Goal: Information Seeking & Learning: Compare options

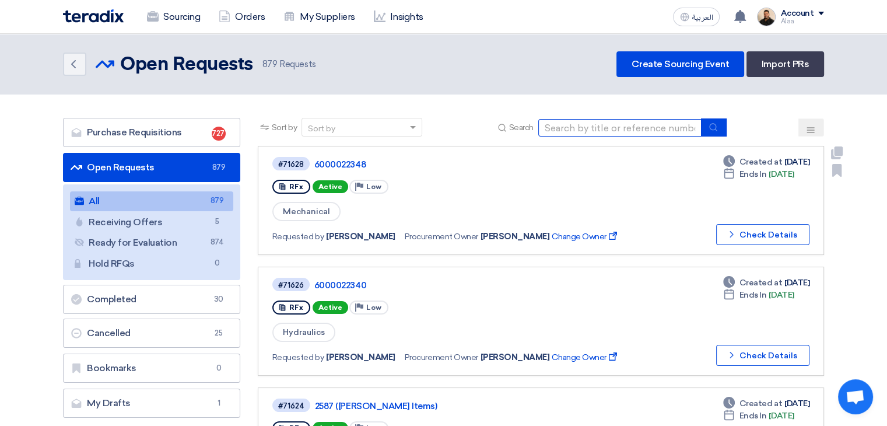
click at [600, 128] on input at bounding box center [619, 127] width 163 height 17
paste input "71105"
type input "71105"
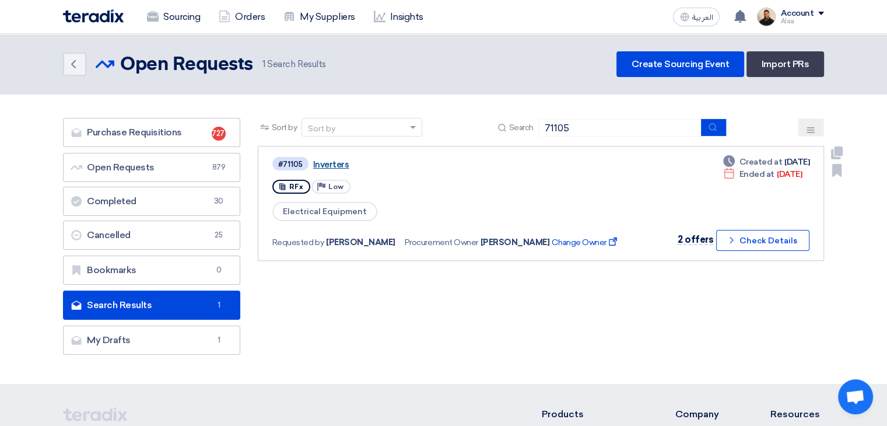
click at [328, 163] on link "Inverters" at bounding box center [459, 164] width 292 height 10
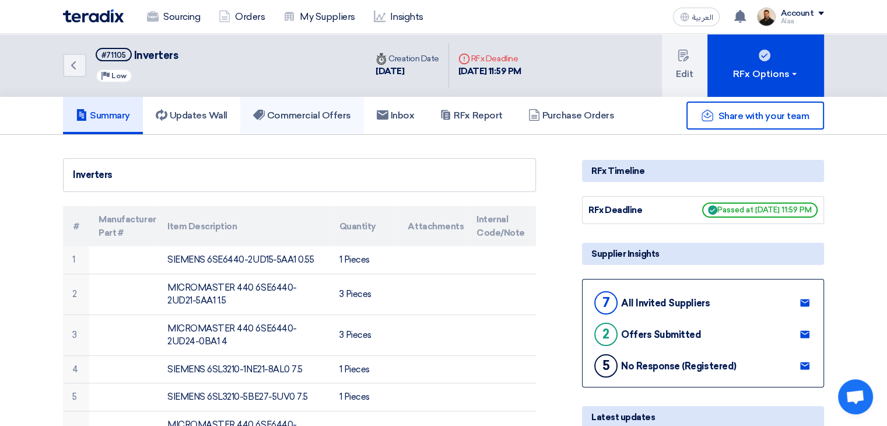
click at [342, 117] on h5 "Commercial Offers" at bounding box center [302, 116] width 98 height 12
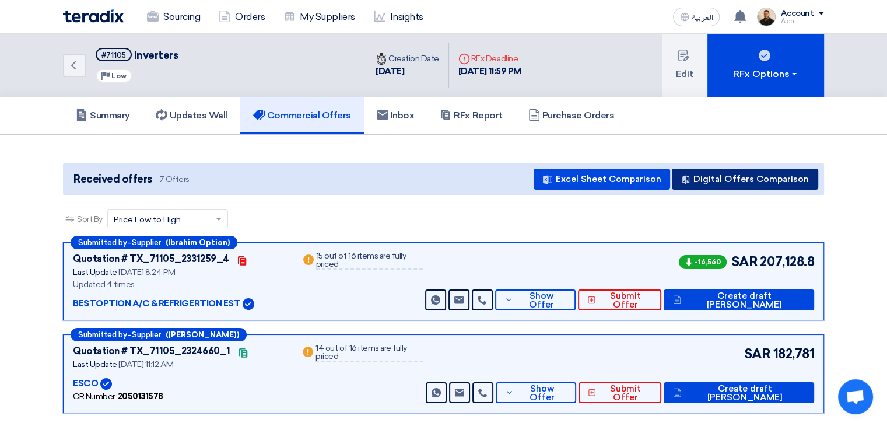
click at [714, 180] on button "Digital Offers Comparison" at bounding box center [745, 178] width 146 height 21
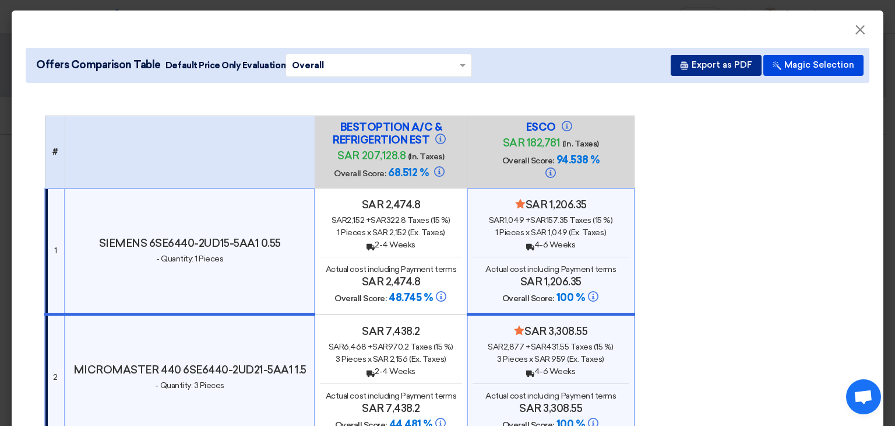
click at [710, 66] on button "Export as PDF" at bounding box center [716, 65] width 91 height 21
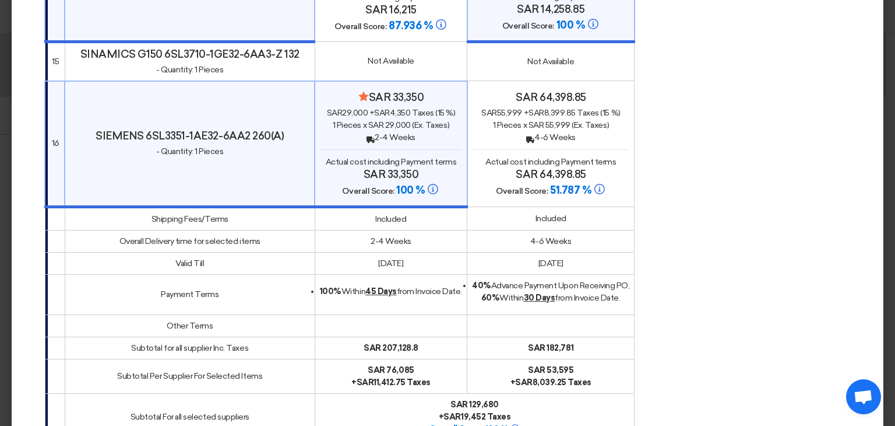
scroll to position [1924, 0]
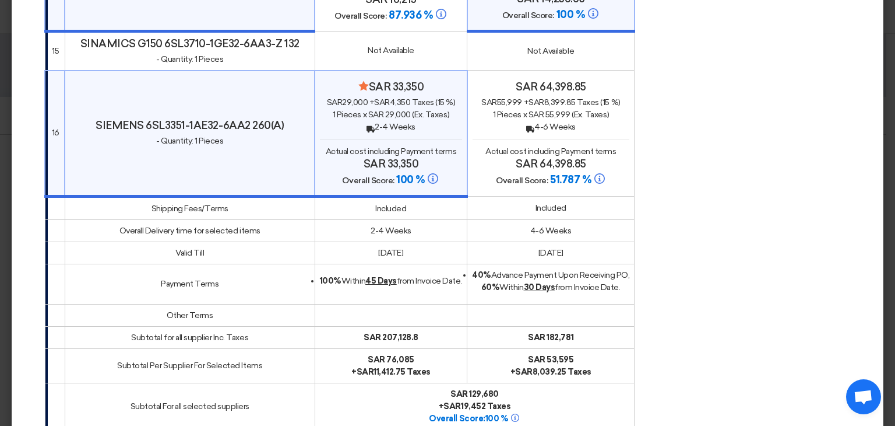
click at [395, 116] on div "1 Pieces x sar 29,000 (Ex. Taxes)" at bounding box center [391, 114] width 142 height 12
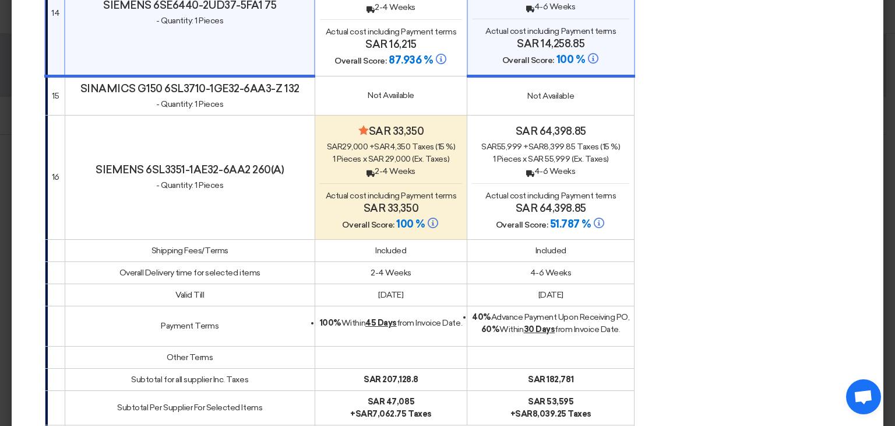
scroll to position [1749, 0]
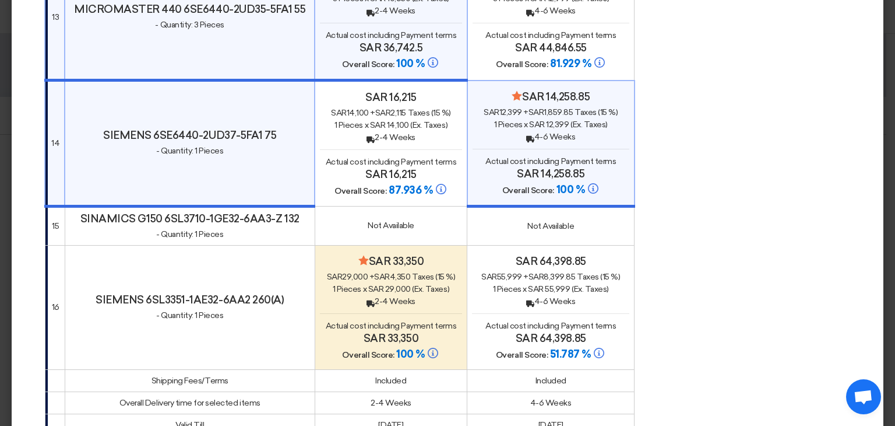
click at [381, 284] on span "sar 29,000" at bounding box center [389, 289] width 43 height 10
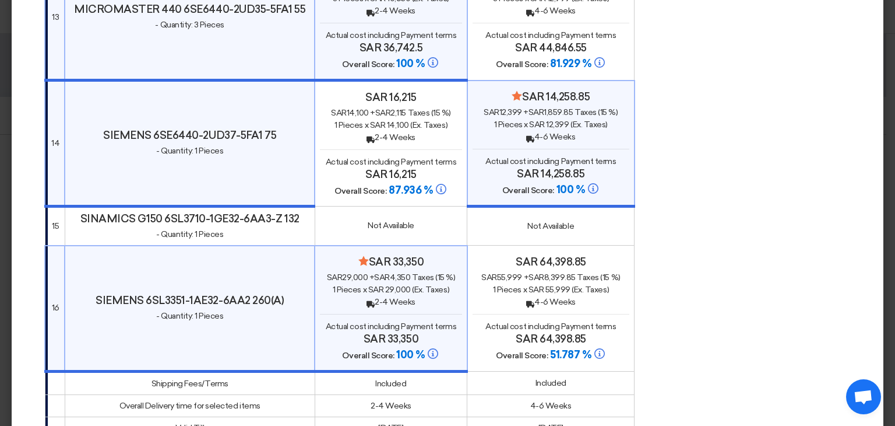
click at [367, 301] on use at bounding box center [371, 303] width 8 height 6
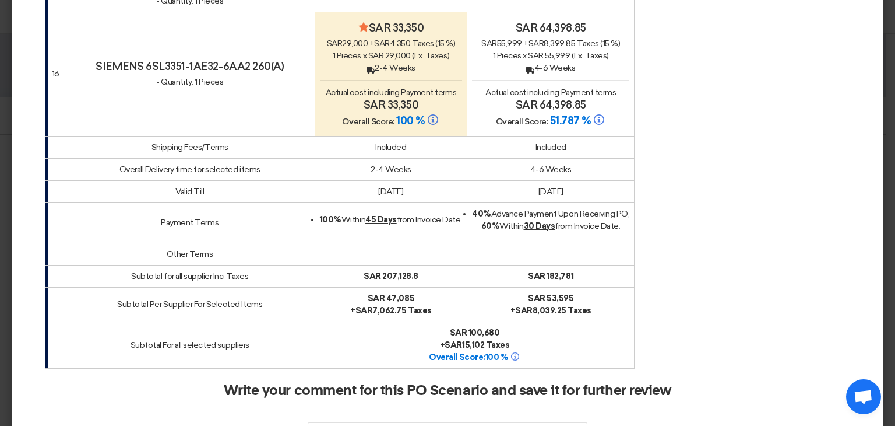
scroll to position [1924, 0]
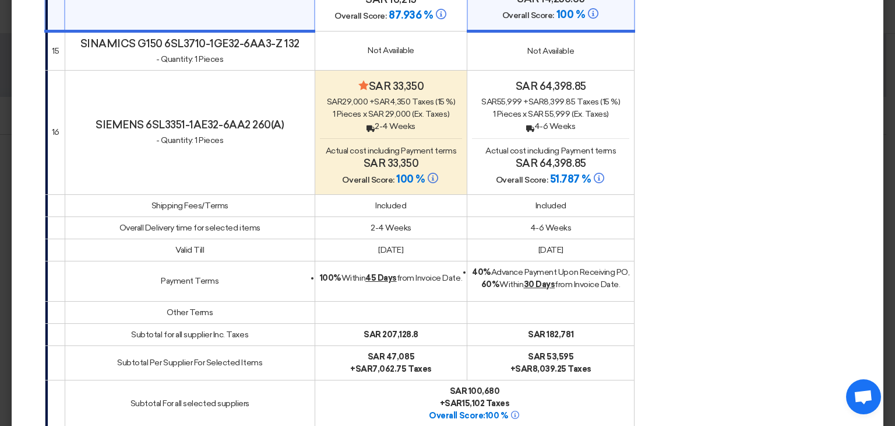
click at [412, 124] on div "Back 2-4 Weeks" at bounding box center [391, 126] width 142 height 12
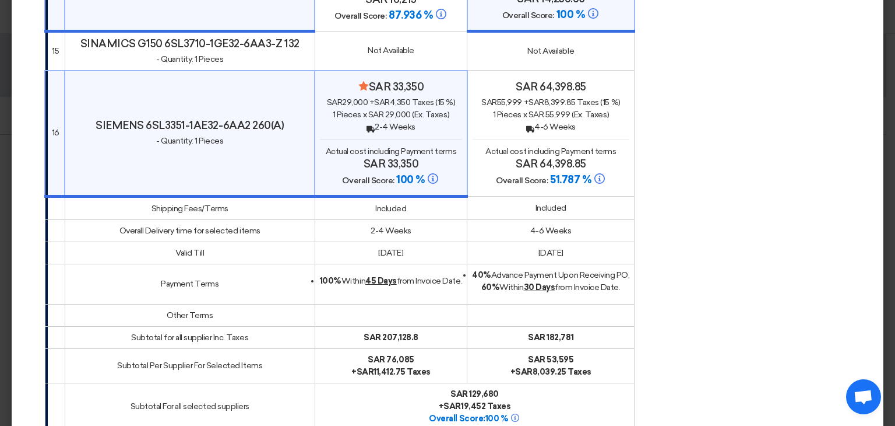
click at [412, 124] on div "Back 2-4 Weeks" at bounding box center [391, 127] width 142 height 12
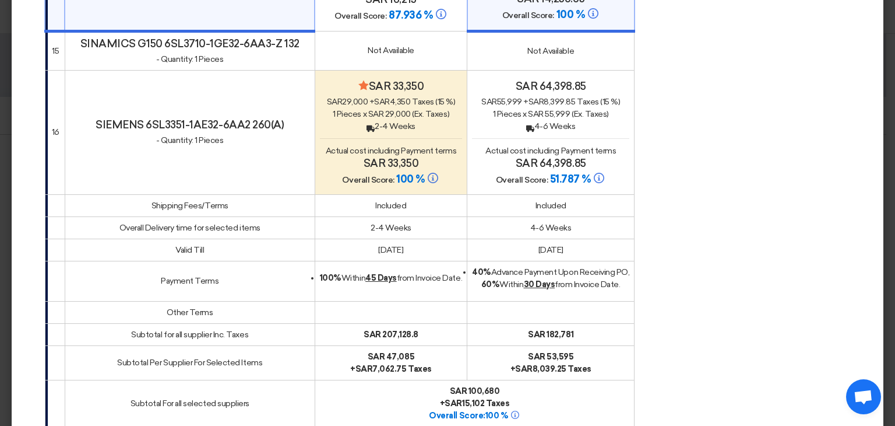
click at [418, 128] on div "Back 2-4 Weeks" at bounding box center [391, 126] width 142 height 12
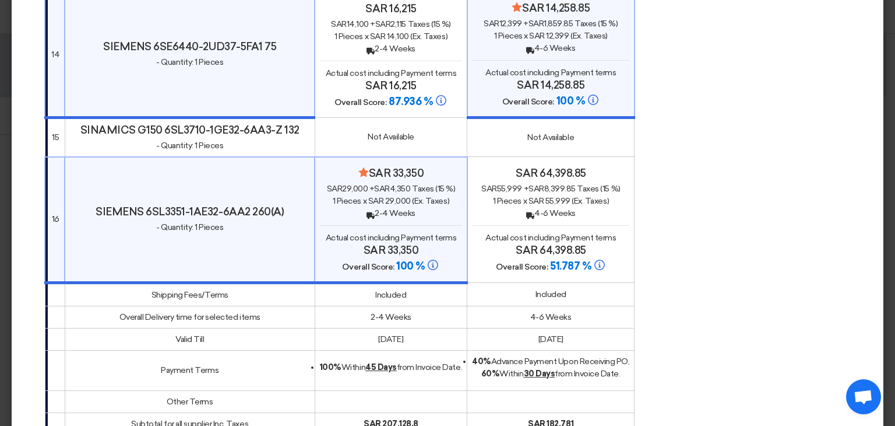
scroll to position [1866, 0]
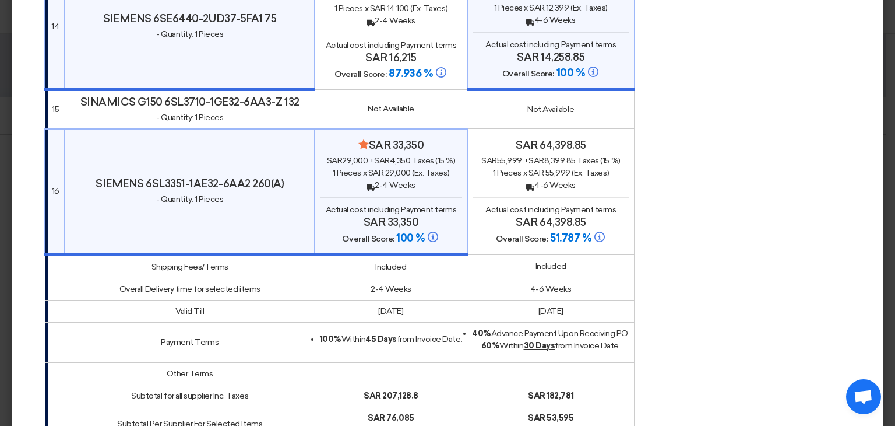
click at [406, 188] on div "Back 2-4 Weeks" at bounding box center [391, 185] width 142 height 12
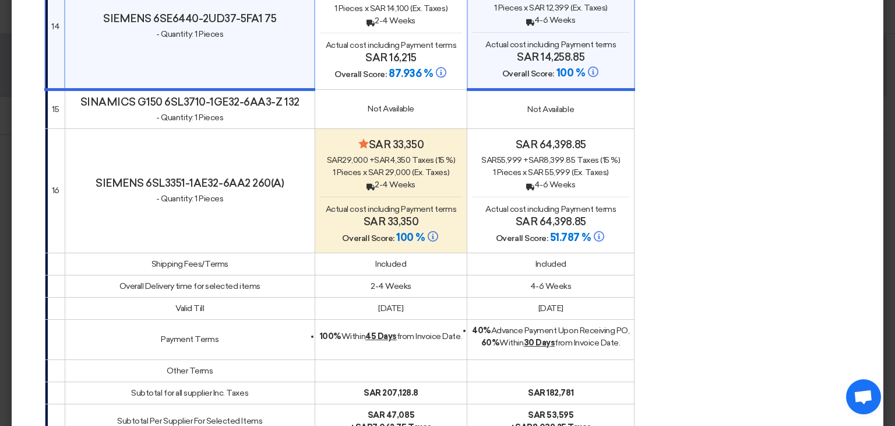
click at [375, 182] on div "Back 2-4 Weeks" at bounding box center [391, 184] width 142 height 12
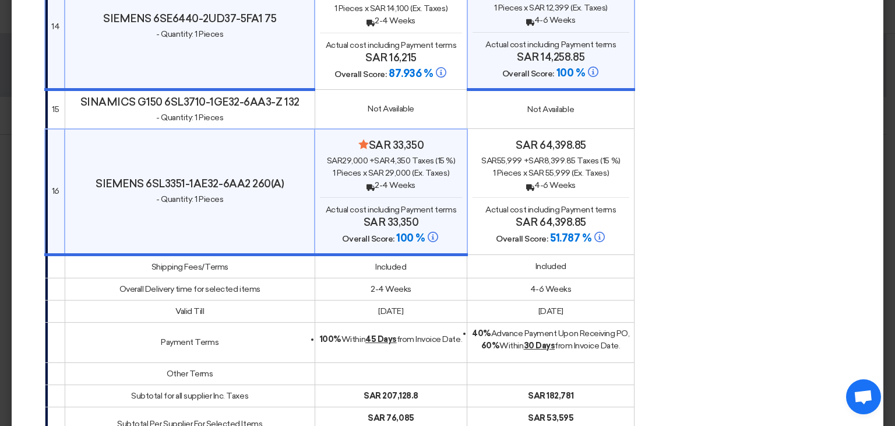
click at [415, 174] on span "(Ex. Taxes)" at bounding box center [430, 173] width 37 height 10
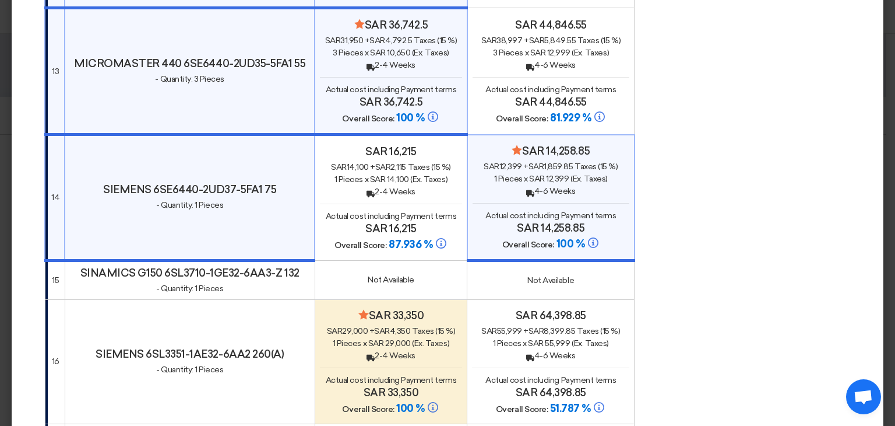
scroll to position [1807, 0]
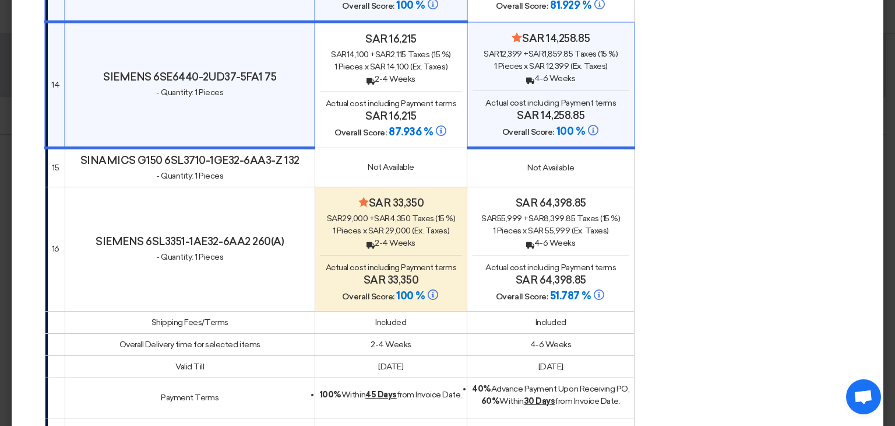
click at [443, 224] on div "1 Pieces x sar 29,000 (Ex. Taxes)" at bounding box center [391, 230] width 142 height 12
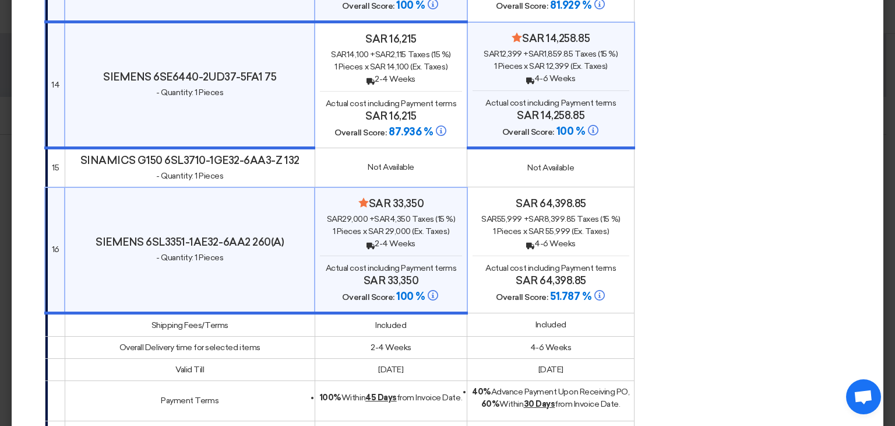
click at [436, 231] on span "(Ex. Taxes)" at bounding box center [430, 231] width 37 height 10
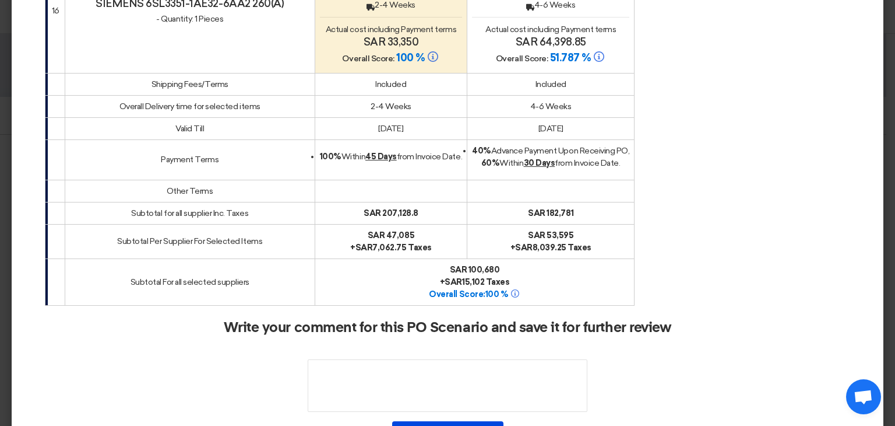
scroll to position [1866, 0]
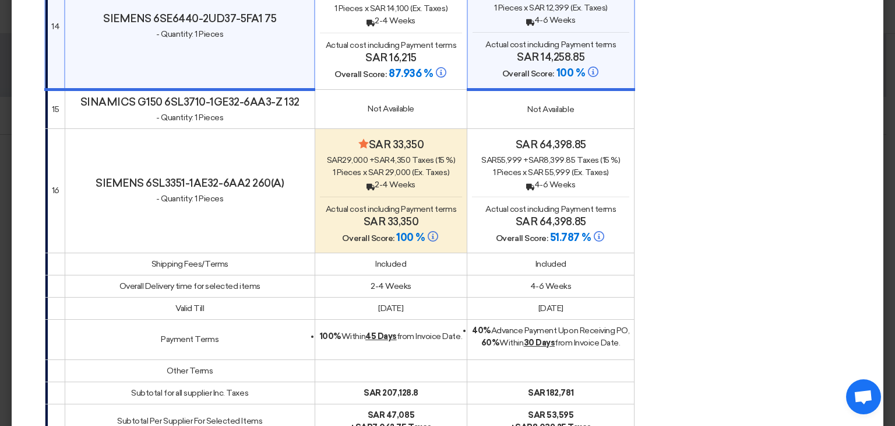
click at [409, 108] on div "Not Available" at bounding box center [391, 109] width 142 height 12
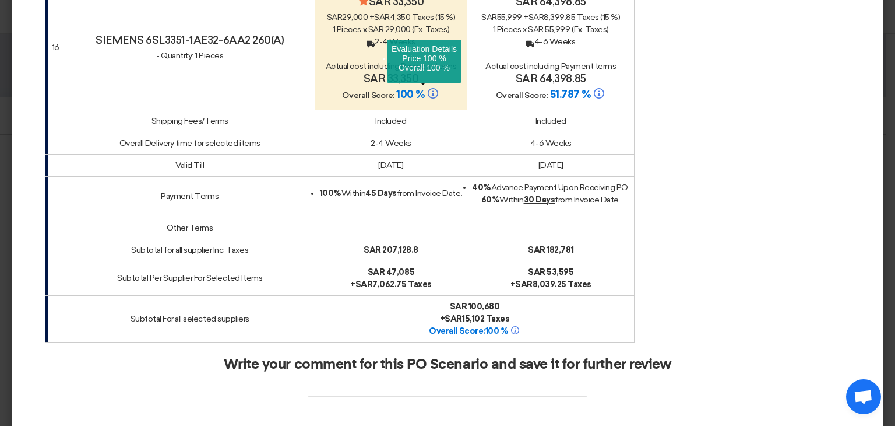
scroll to position [1982, 0]
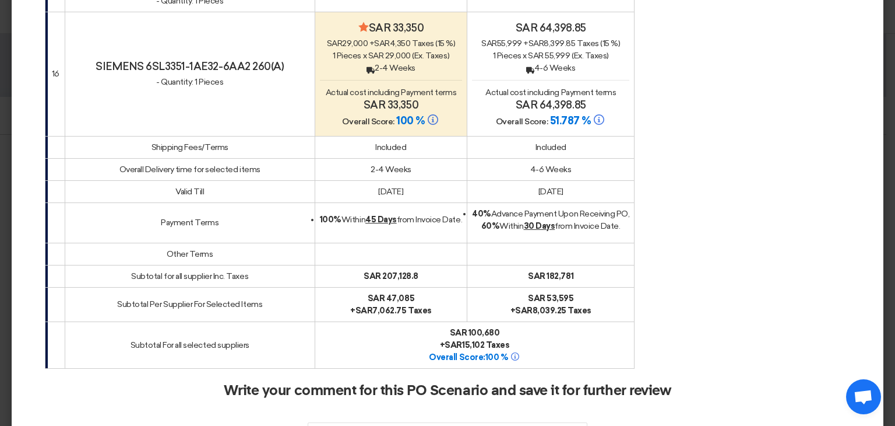
click at [406, 30] on h4 "Minimize/Maximize Category sar 33,350" at bounding box center [391, 28] width 142 height 13
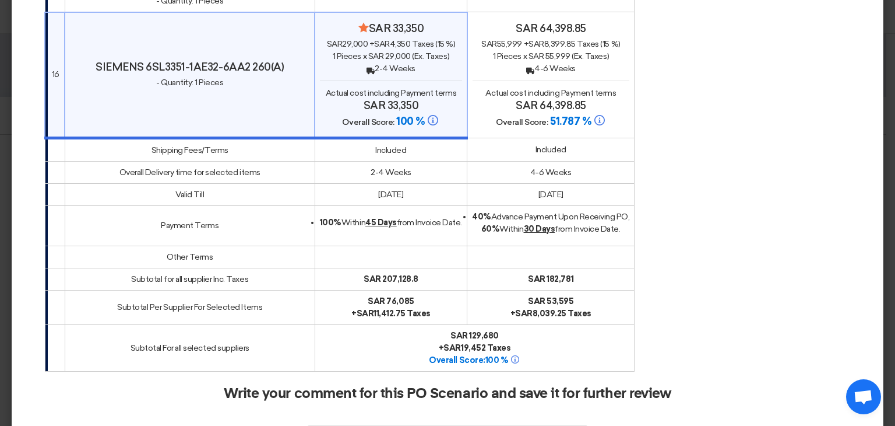
click at [406, 32] on div "Minimize/Maximize Category sar 33,350 sar 29,000 + sar 4,350 Taxes (15 %) 1 Pie…" at bounding box center [391, 75] width 142 height 107
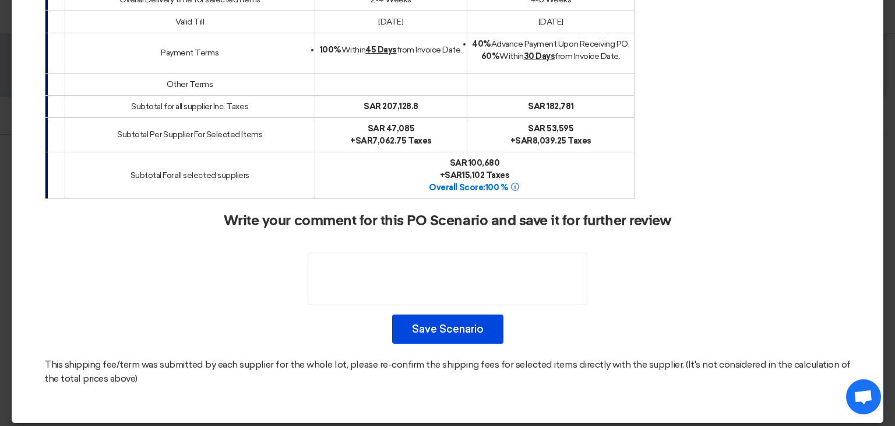
scroll to position [2154, 0]
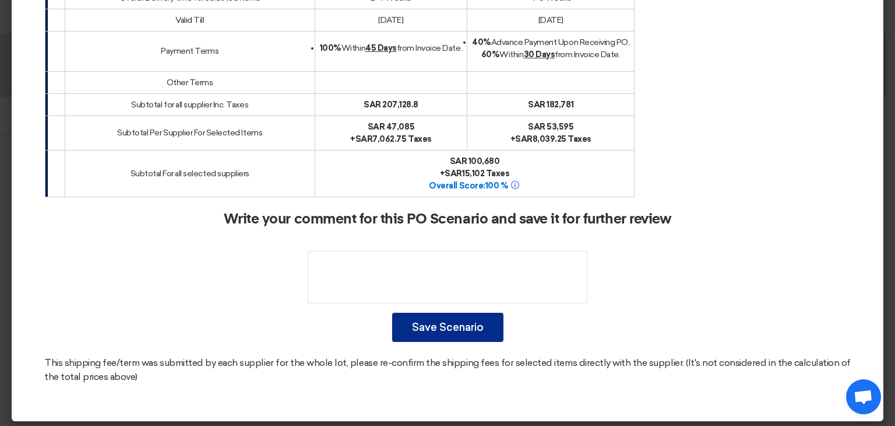
click at [480, 328] on button "Save Scenario" at bounding box center [447, 326] width 111 height 29
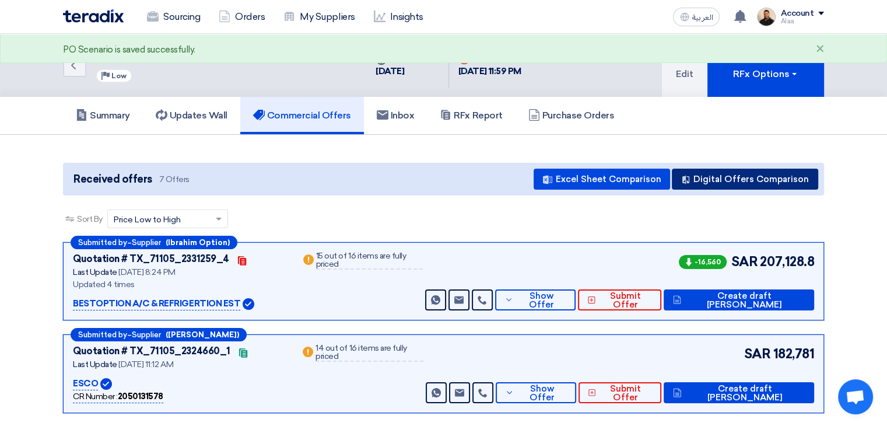
click at [748, 185] on button "Digital Offers Comparison" at bounding box center [745, 178] width 146 height 21
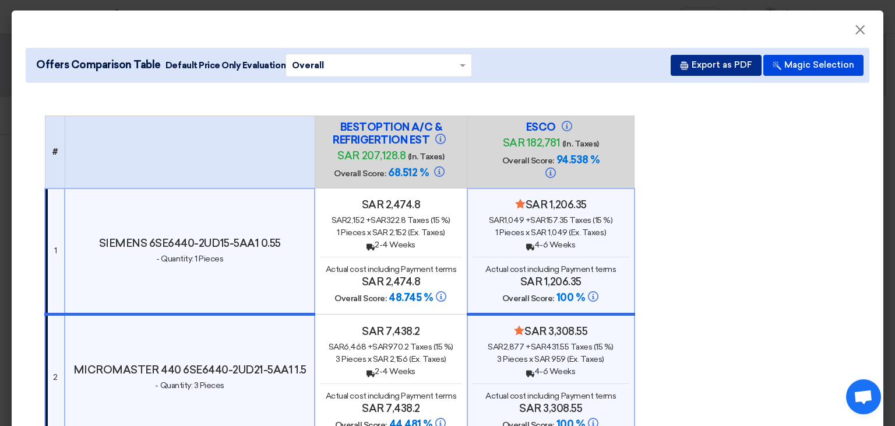
click at [705, 71] on button "Export as PDF" at bounding box center [716, 65] width 91 height 21
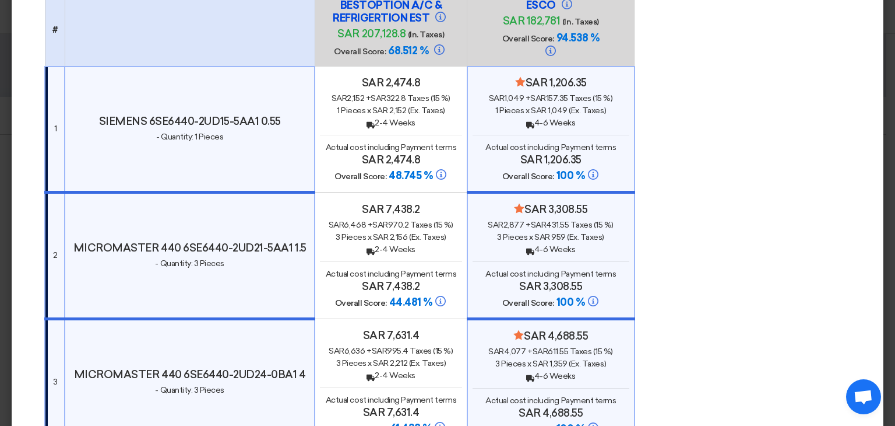
scroll to position [0, 0]
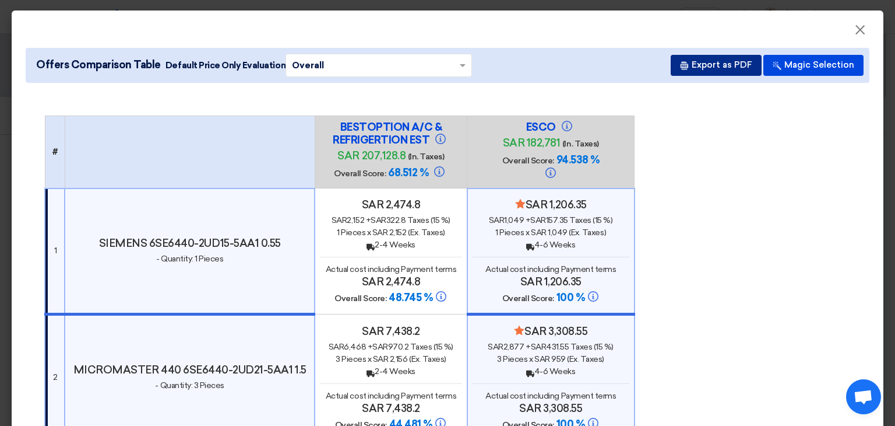
click at [716, 66] on button "Export as PDF" at bounding box center [716, 65] width 91 height 21
click at [429, 72] on input "text" at bounding box center [373, 65] width 162 height 18
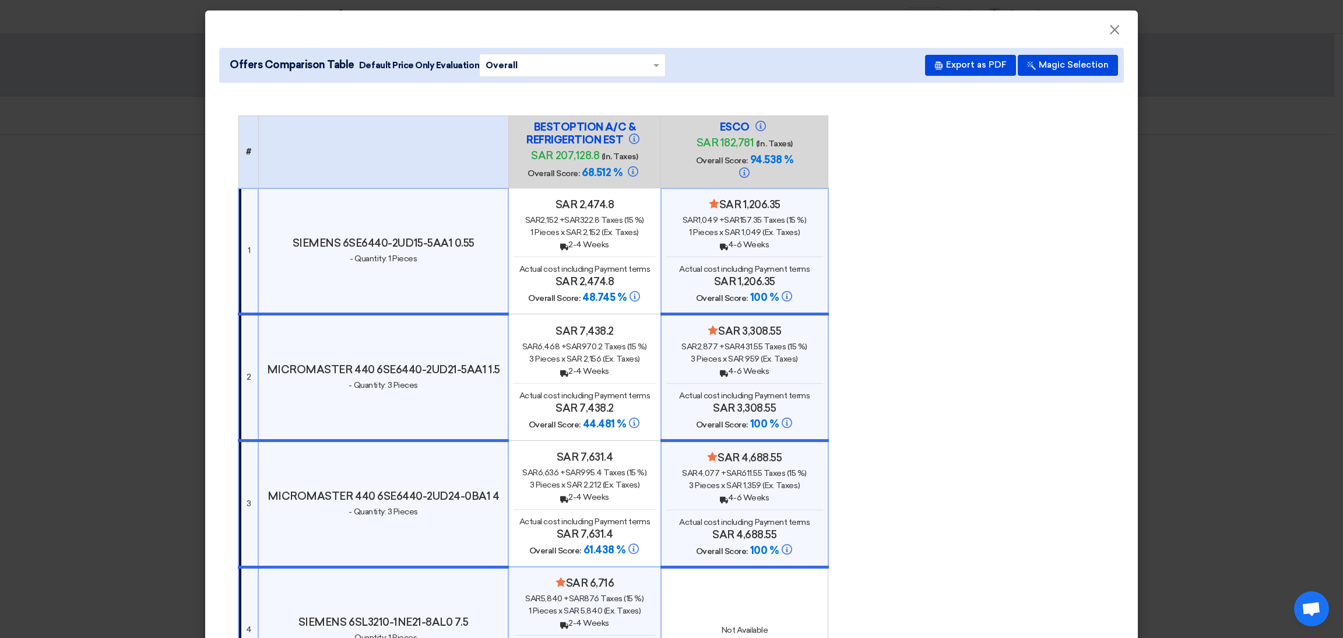
drag, startPoint x: 1193, startPoint y: 3, endPoint x: 953, endPoint y: 306, distance: 386.4
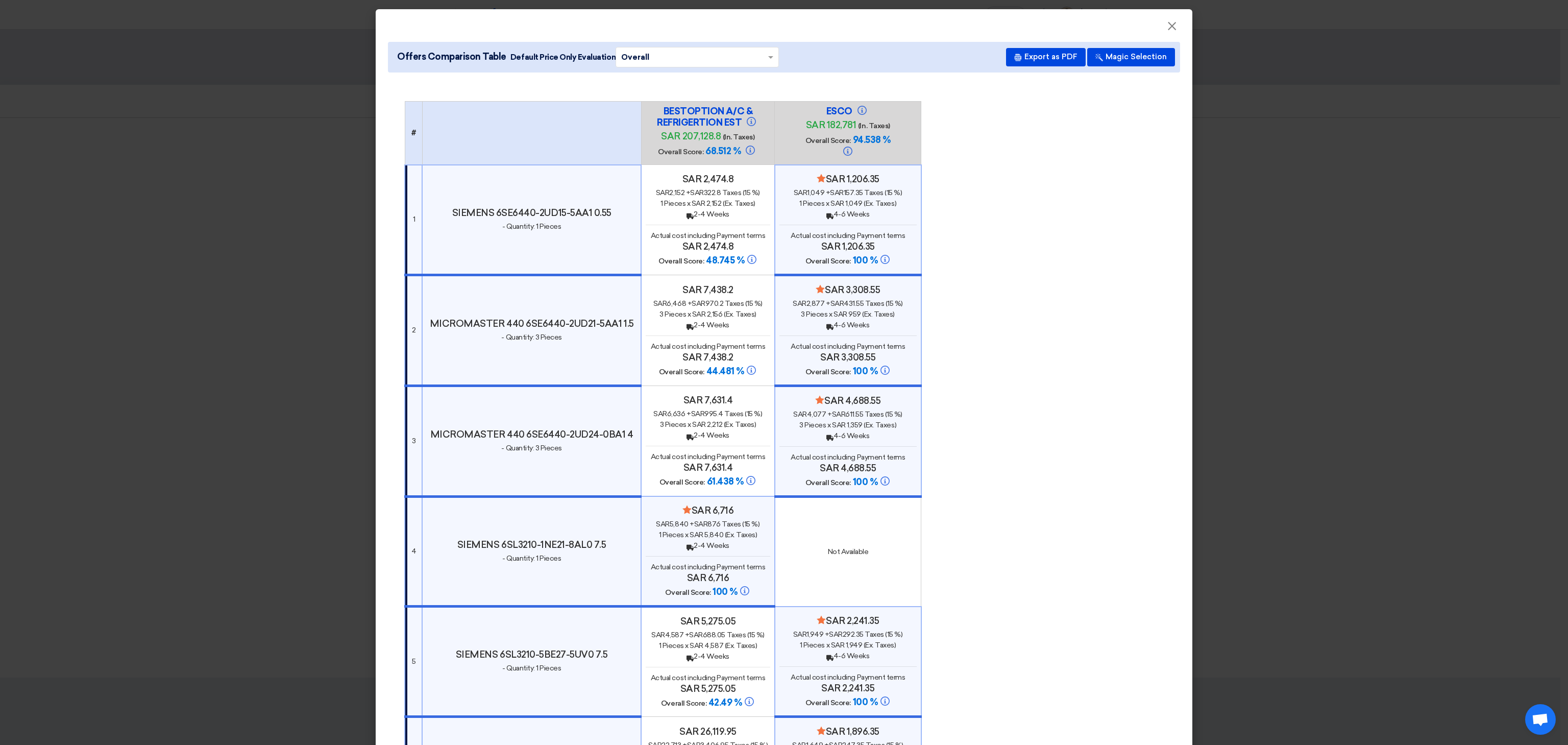
drag, startPoint x: 1136, startPoint y: 2, endPoint x: 1104, endPoint y: 373, distance: 372.4
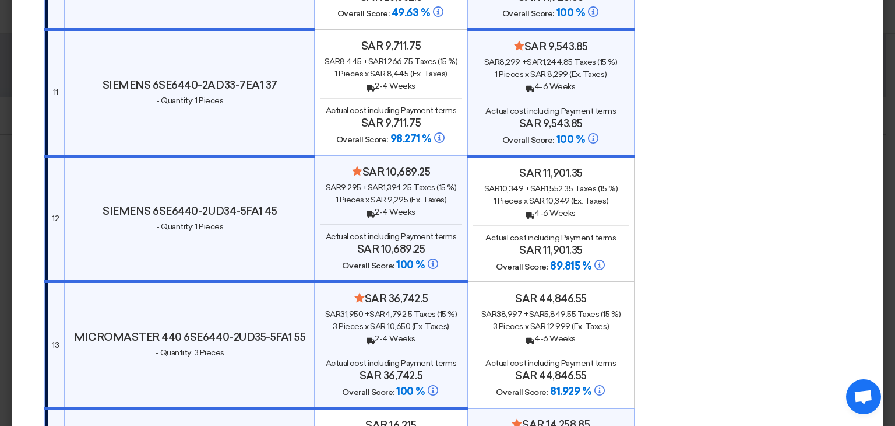
scroll to position [1421, 0]
drag, startPoint x: 1669, startPoint y: 3, endPoint x: 645, endPoint y: 92, distance: 1027.6
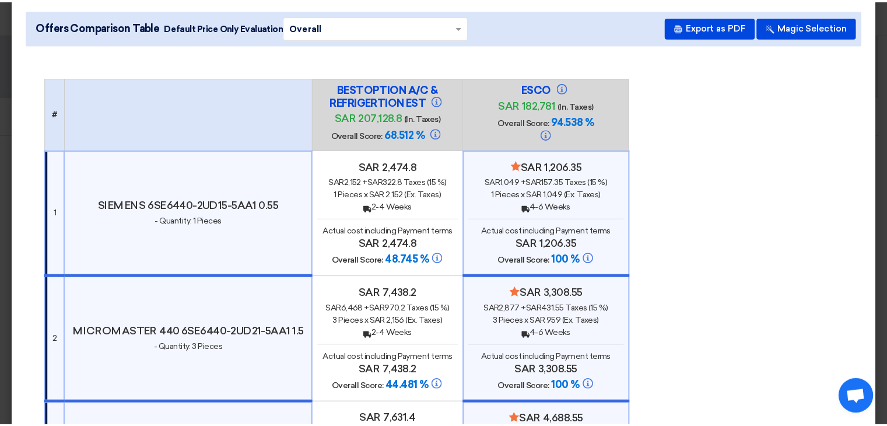
scroll to position [0, 0]
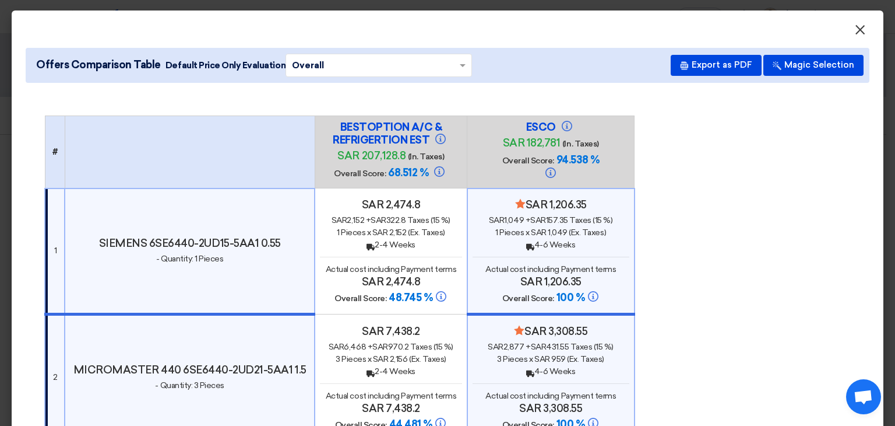
click at [858, 33] on button "×" at bounding box center [860, 30] width 30 height 23
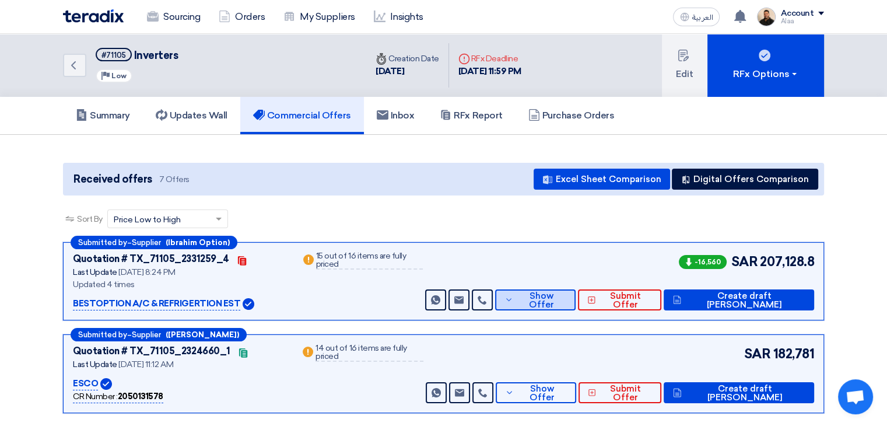
click at [566, 301] on span "Show Offer" at bounding box center [541, 300] width 50 height 17
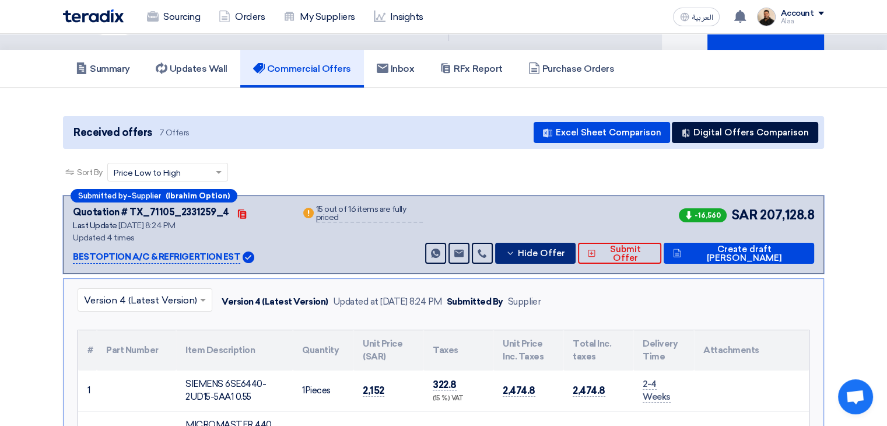
scroll to position [117, 0]
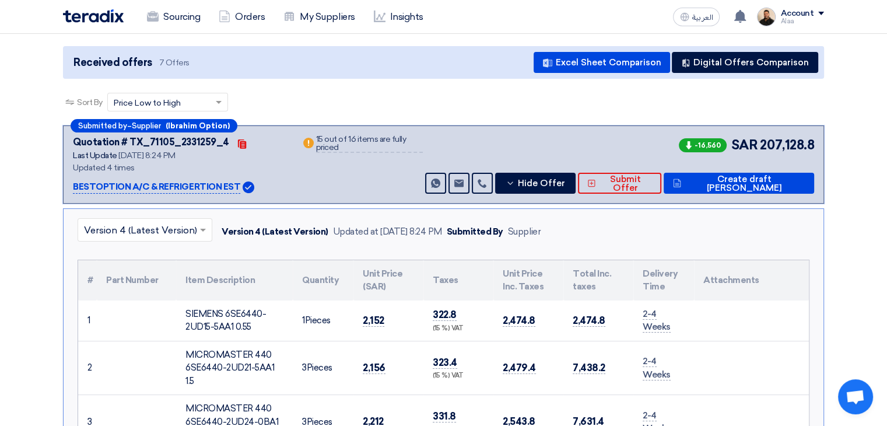
drag, startPoint x: 79, startPoint y: 275, endPoint x: 793, endPoint y: 285, distance: 713.7
click at [793, 285] on tr "# Part Number Item Description Quantity Unit Price (SAR) Taxes Unit Price Inc. …" at bounding box center [443, 280] width 731 height 40
copy tr "# Part Number Item Description Quantity Unit Price (SAR) Taxes Unit Price Inc. …"
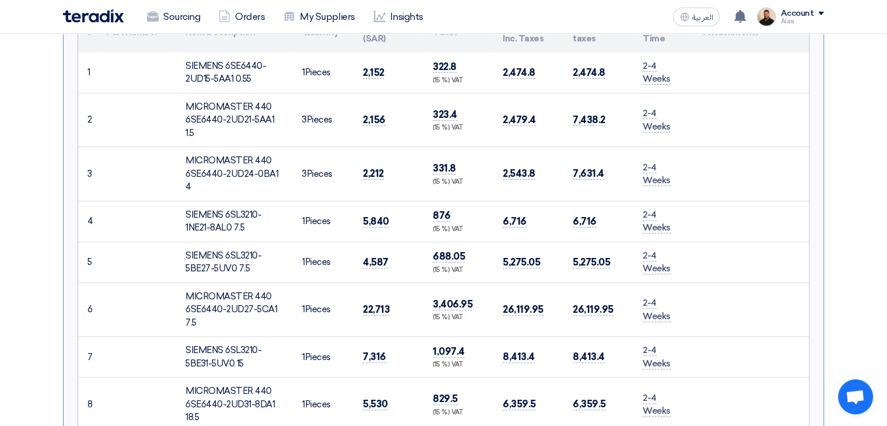
scroll to position [175, 0]
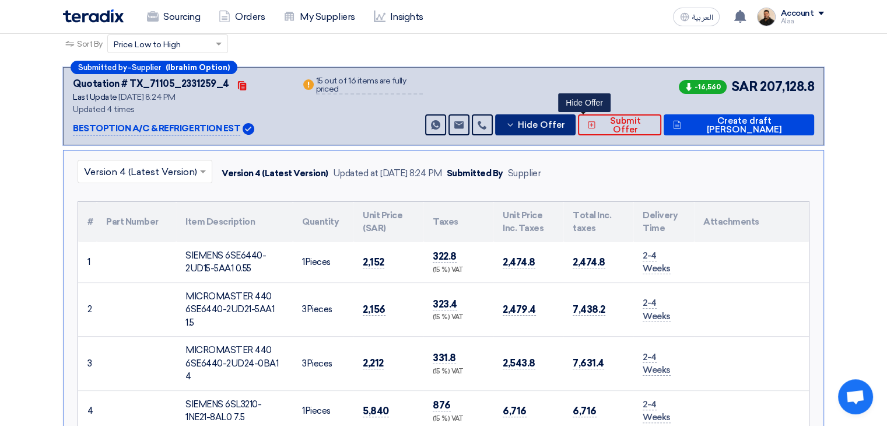
click at [565, 121] on span "Hide Offer" at bounding box center [541, 125] width 47 height 9
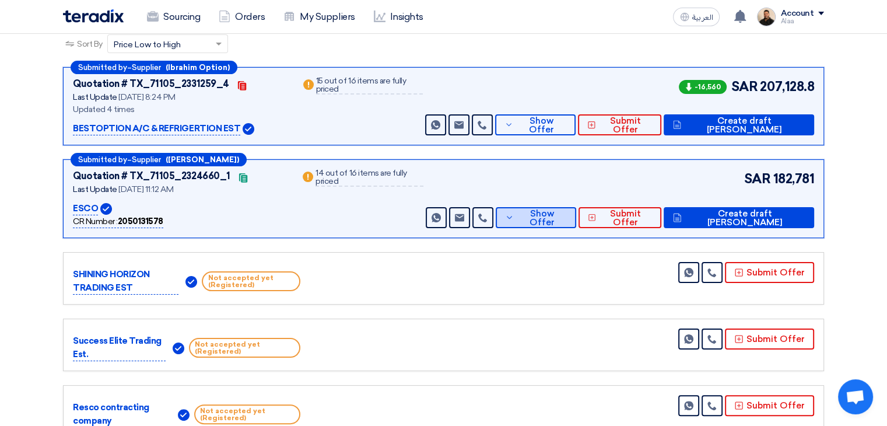
click at [566, 210] on span "Show Offer" at bounding box center [542, 217] width 50 height 17
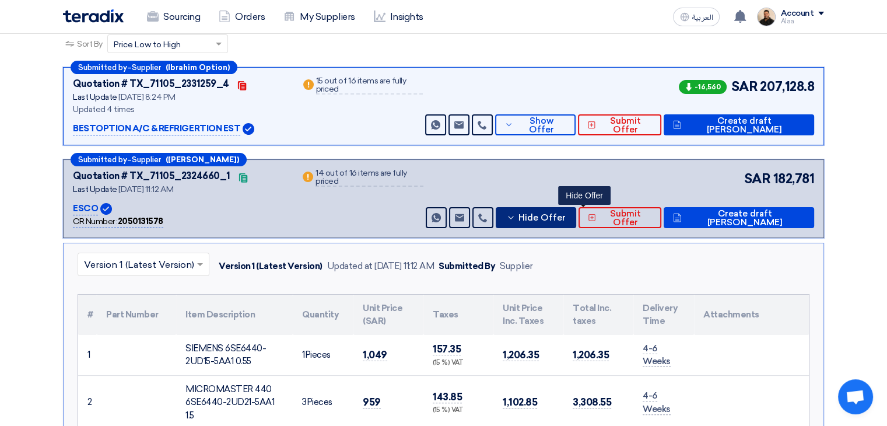
click at [566, 213] on span "Hide Offer" at bounding box center [541, 217] width 47 height 9
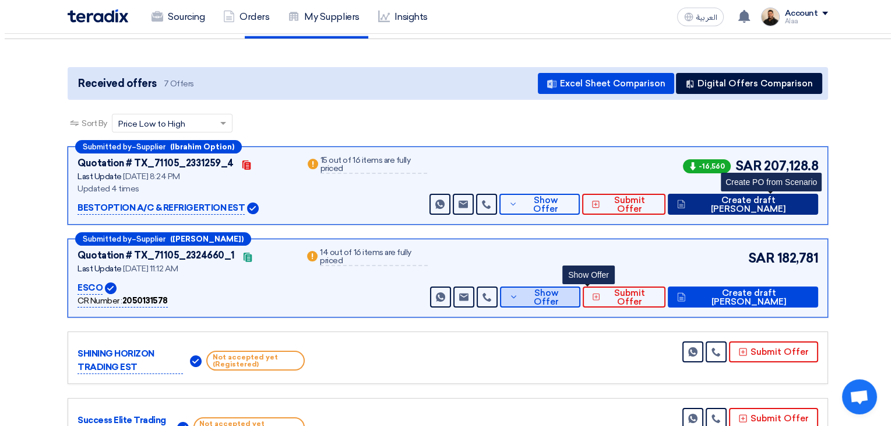
scroll to position [0, 0]
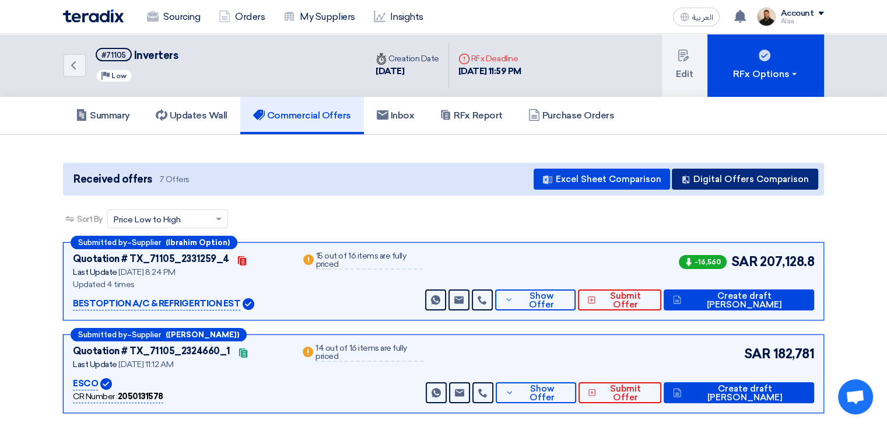
click at [740, 177] on button "Digital Offers Comparison" at bounding box center [745, 178] width 146 height 21
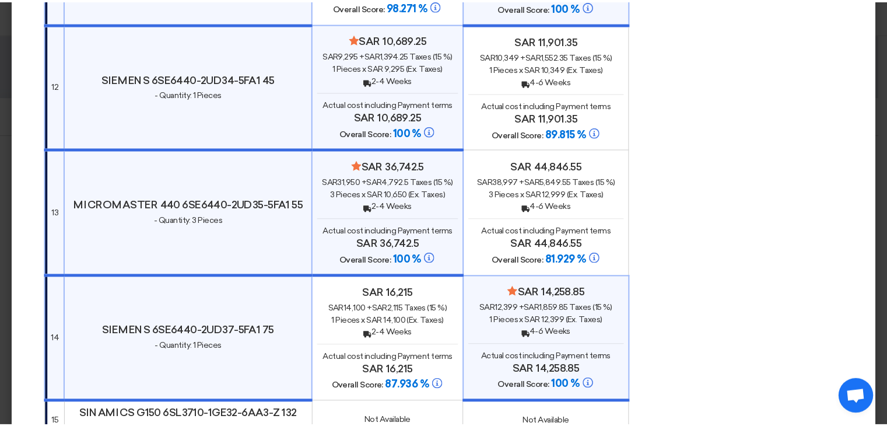
scroll to position [1574, 0]
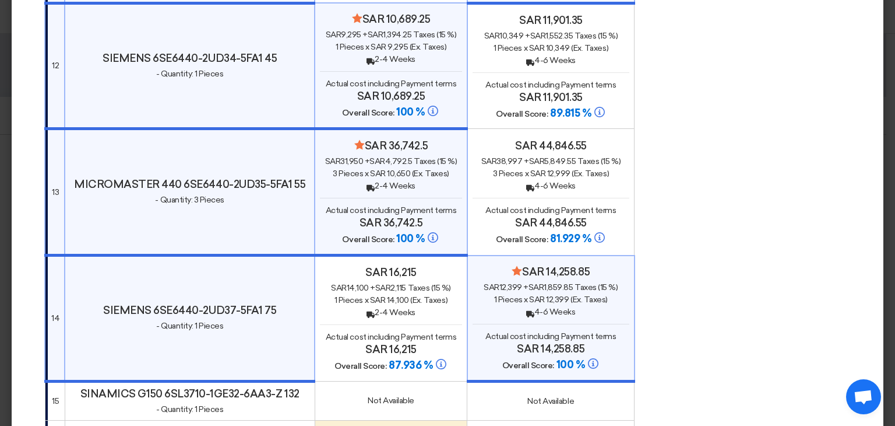
click at [882, 157] on modal-container "× Offers Comparison Table Default Price Only Evaluation × Overall × Export as P…" at bounding box center [447, 213] width 895 height 426
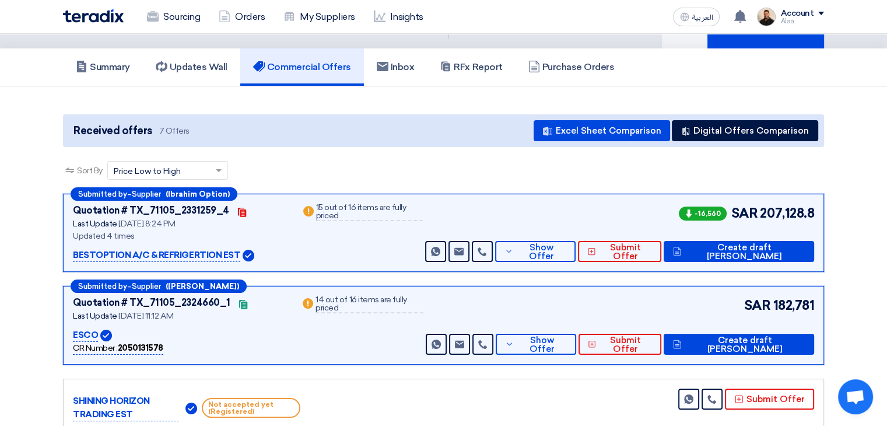
scroll to position [117, 0]
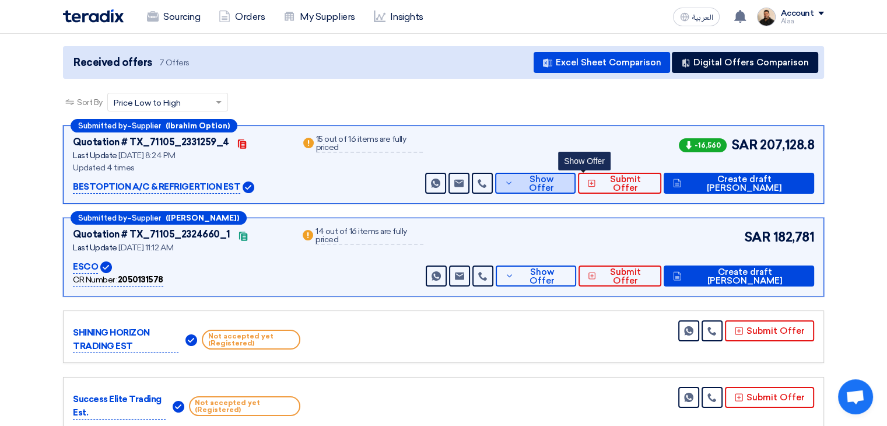
click at [566, 182] on span "Show Offer" at bounding box center [541, 183] width 50 height 17
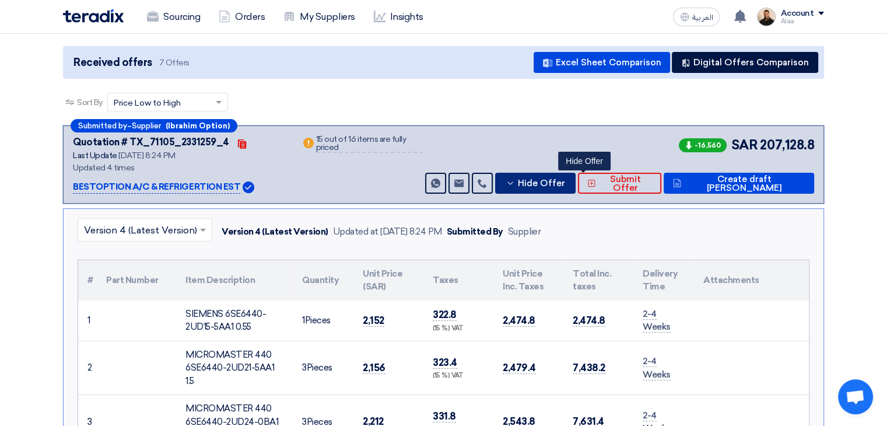
click at [565, 185] on span "Hide Offer" at bounding box center [541, 183] width 47 height 9
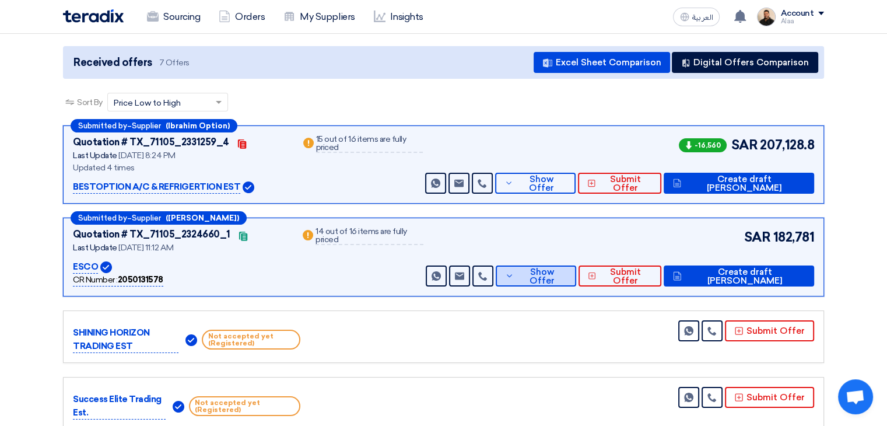
click at [566, 269] on span "Show Offer" at bounding box center [542, 276] width 50 height 17
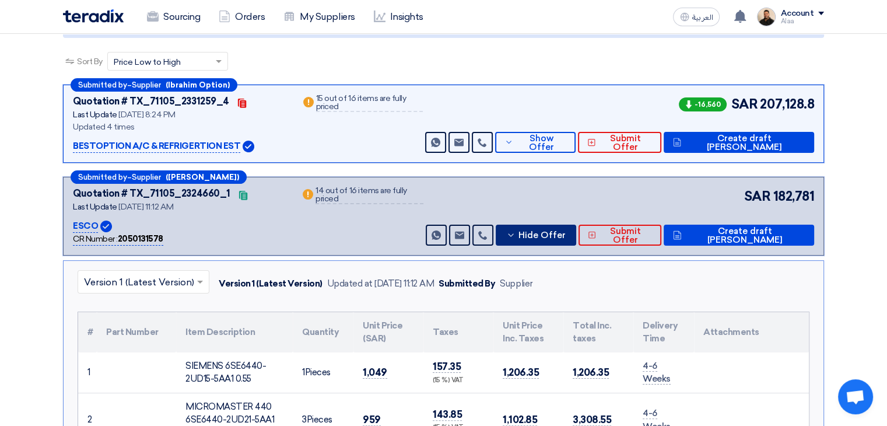
scroll to position [175, 0]
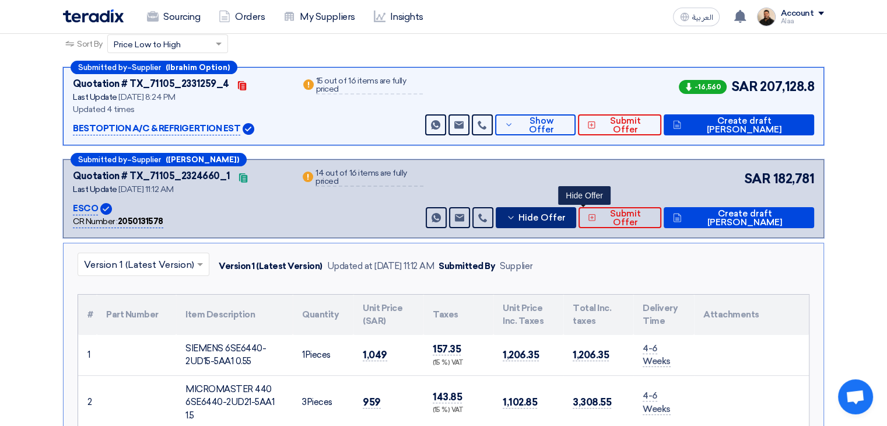
click at [566, 213] on span "Hide Offer" at bounding box center [541, 217] width 47 height 9
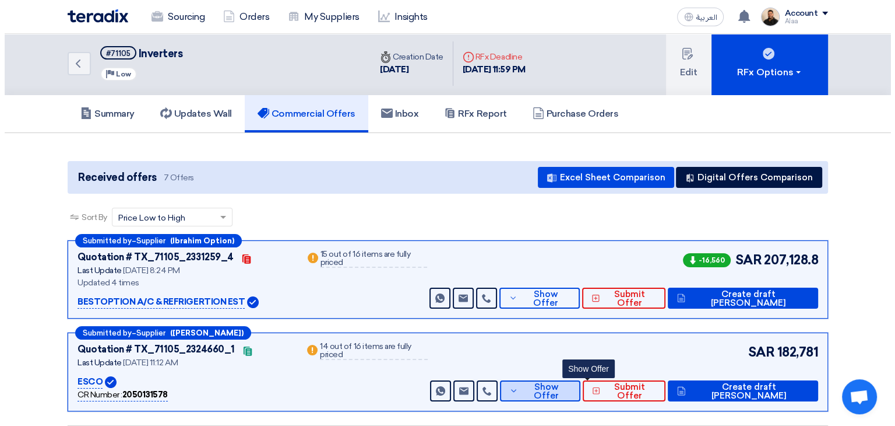
scroll to position [0, 0]
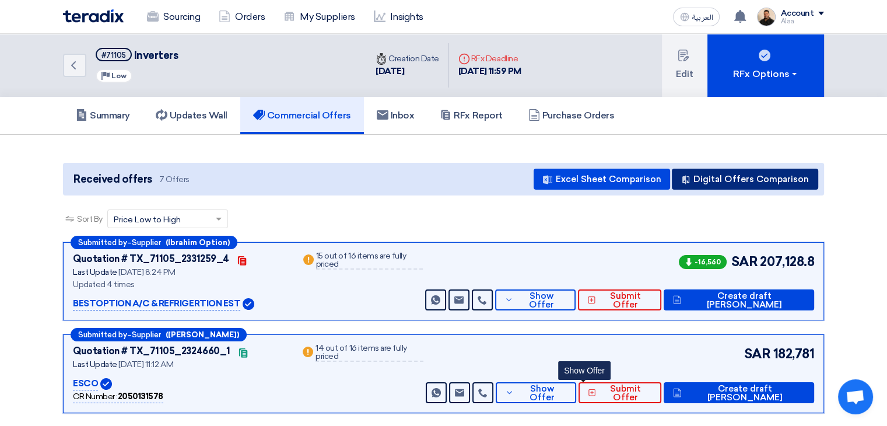
click at [737, 180] on button "Digital Offers Comparison" at bounding box center [745, 178] width 146 height 21
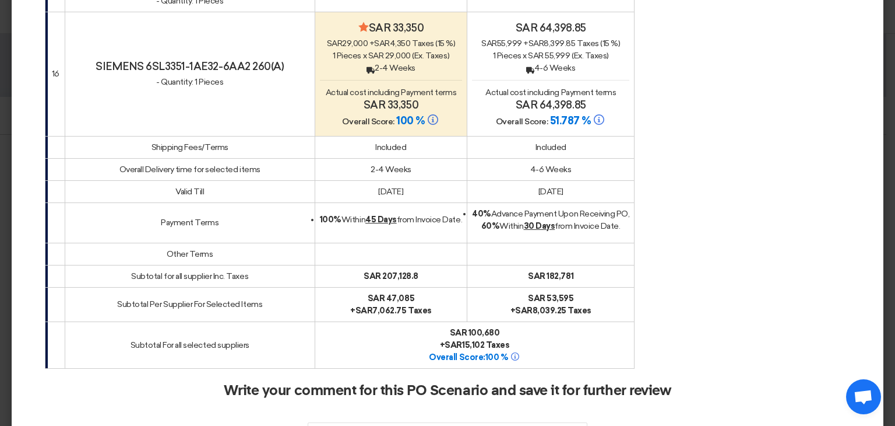
scroll to position [2041, 0]
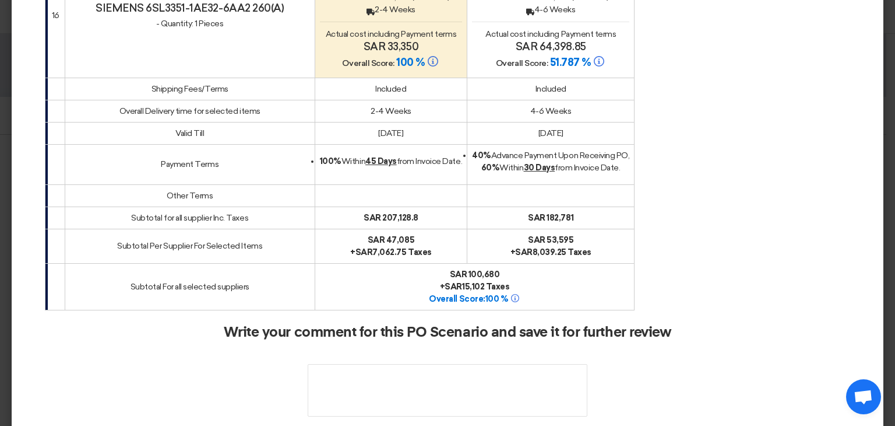
drag, startPoint x: 462, startPoint y: 269, endPoint x: 497, endPoint y: 271, distance: 35.0
click at [497, 271] on div "sar 100,680" at bounding box center [475, 274] width 310 height 12
copy b "100,680"
click at [411, 280] on div "+ sar 15,102 Taxes" at bounding box center [475, 286] width 310 height 12
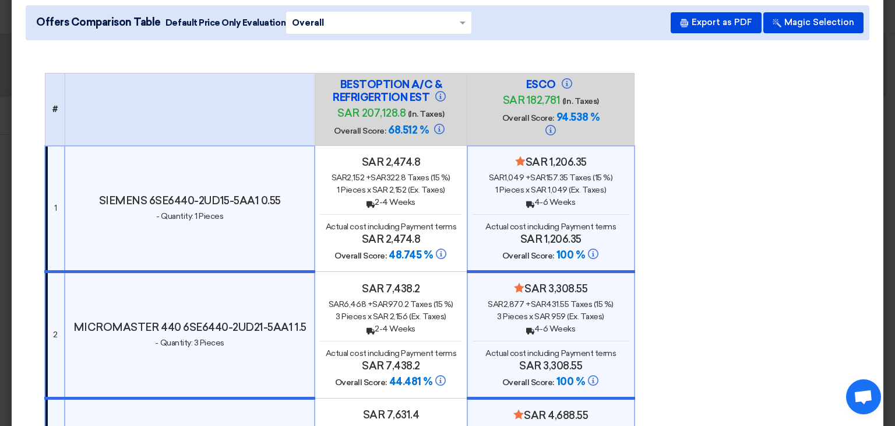
scroll to position [0, 0]
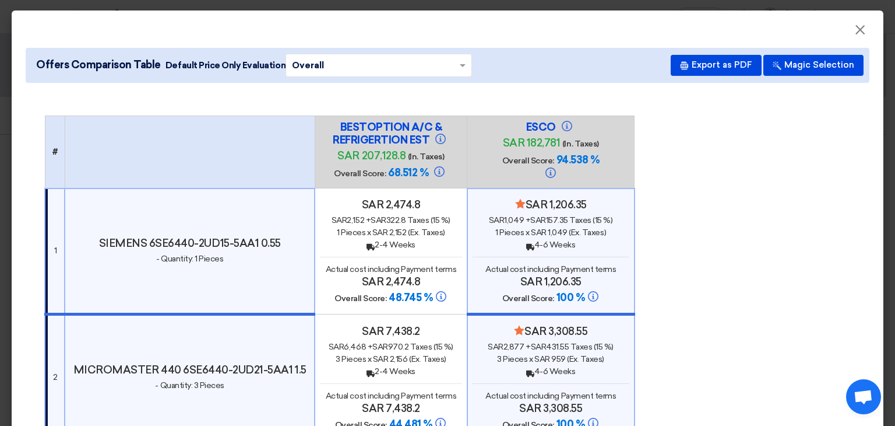
click at [661, 5] on modal-container "× Offers Comparison Table Default Price Only Evaluation × Overall × Export as P…" at bounding box center [447, 213] width 895 height 426
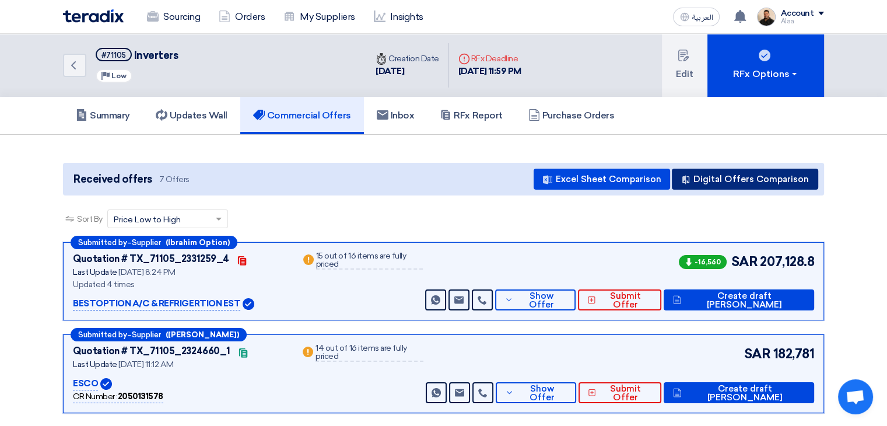
click at [746, 174] on button "Digital Offers Comparison" at bounding box center [745, 178] width 146 height 21
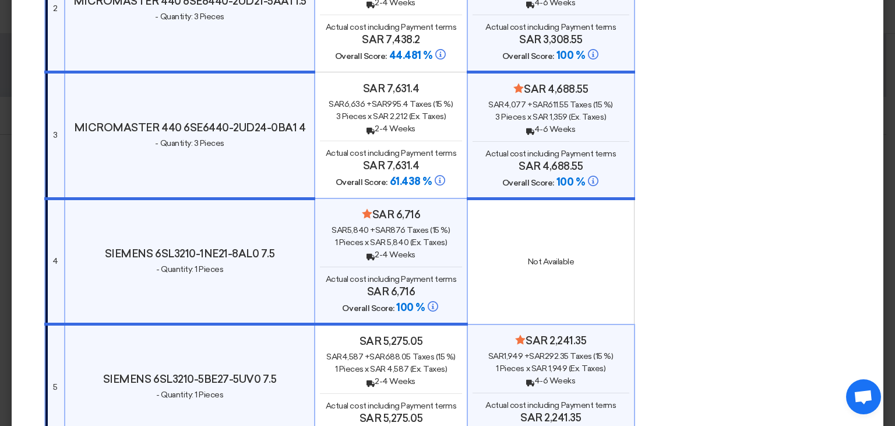
scroll to position [58, 0]
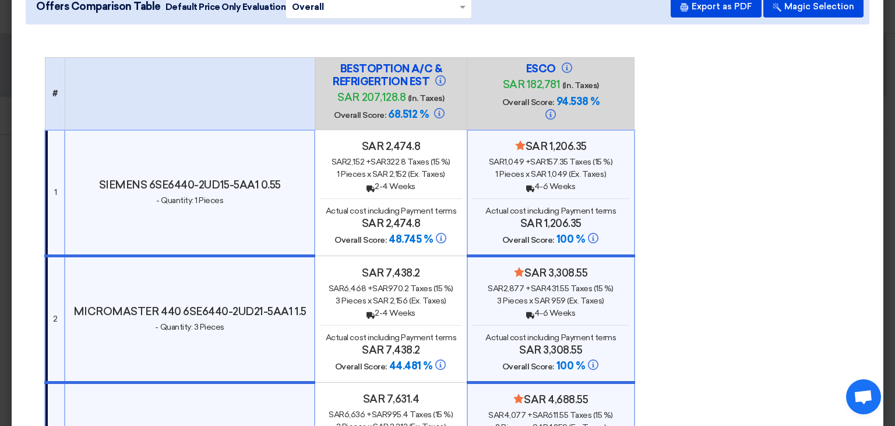
drag, startPoint x: 542, startPoint y: 184, endPoint x: 561, endPoint y: 185, distance: 18.7
click at [561, 179] on span "sar 1,049" at bounding box center [549, 174] width 37 height 10
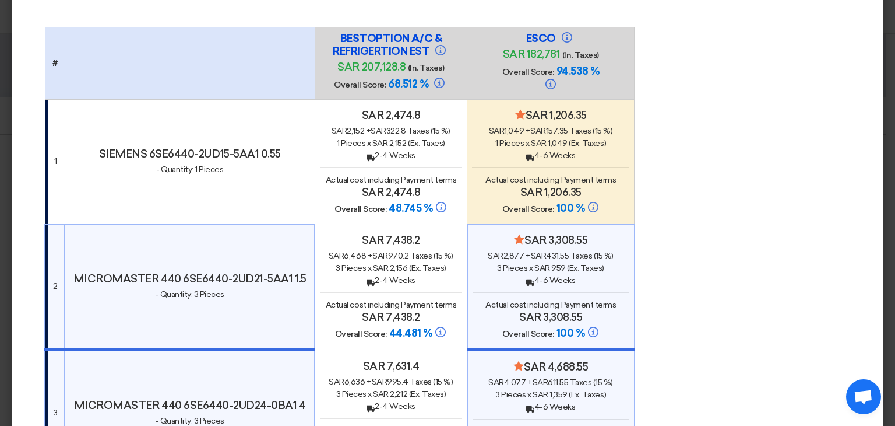
scroll to position [117, 0]
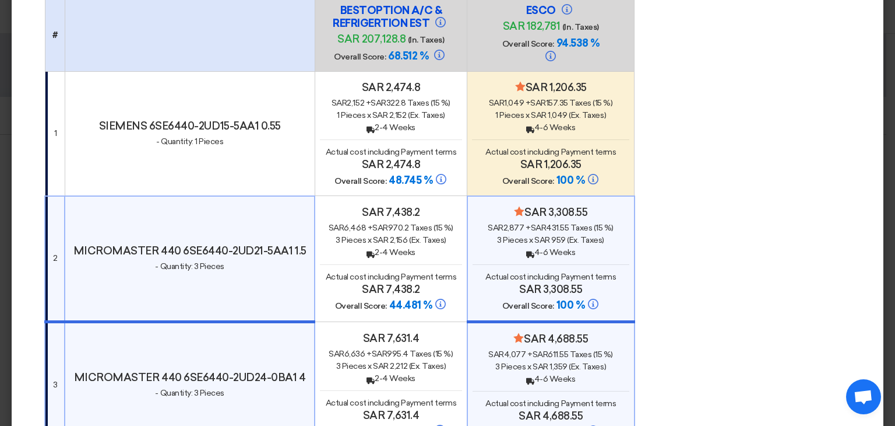
click at [564, 157] on span "Actual cost including Payment terms" at bounding box center [551, 152] width 131 height 10
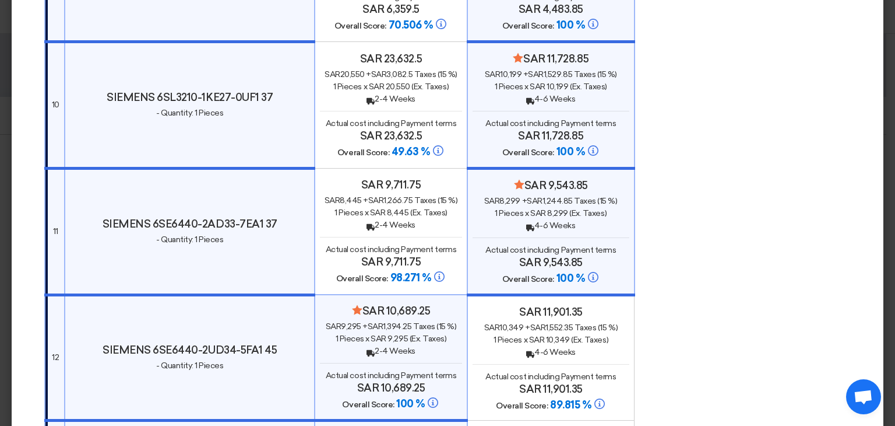
scroll to position [1341, 0]
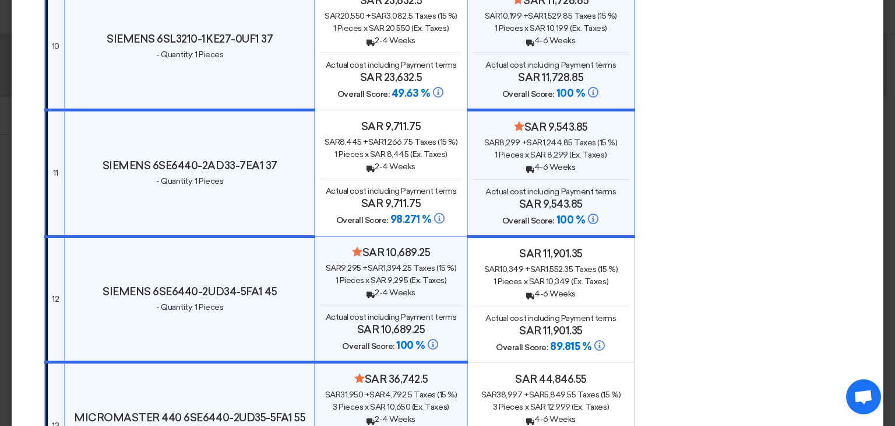
click at [388, 280] on span "sar 9,295" at bounding box center [389, 280] width 37 height 10
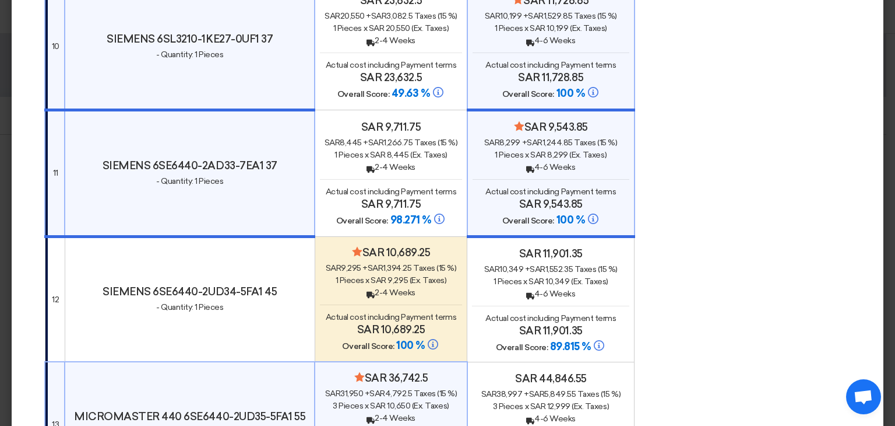
click at [375, 283] on span "sar 9,295" at bounding box center [389, 280] width 37 height 10
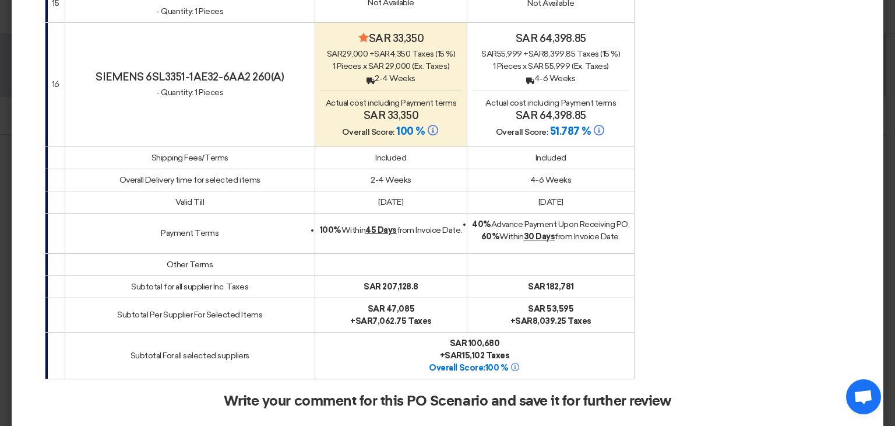
scroll to position [2154, 0]
